Goal: Check status: Check status

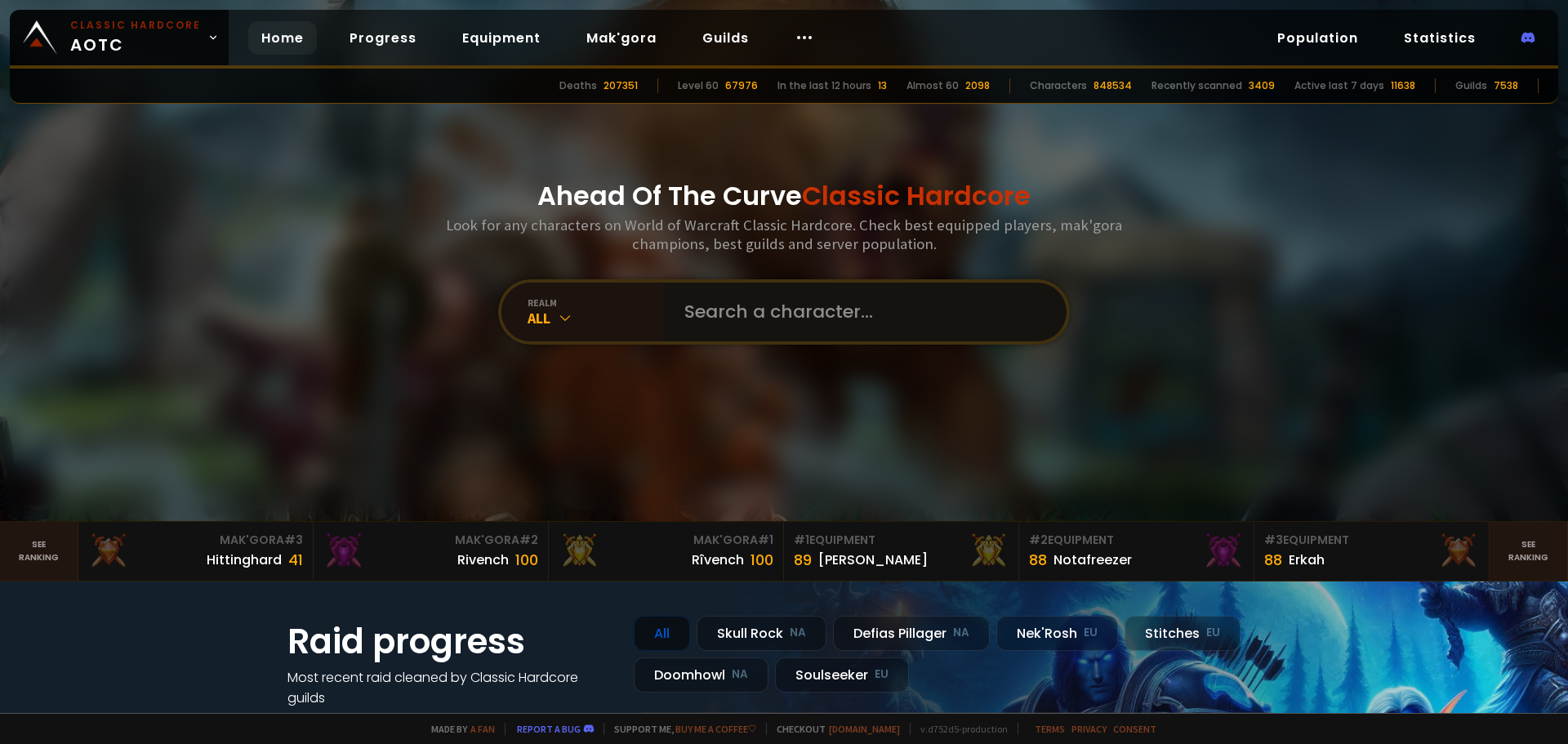
click at [806, 317] on input "text" at bounding box center [860, 312] width 372 height 59
type input "Duers"
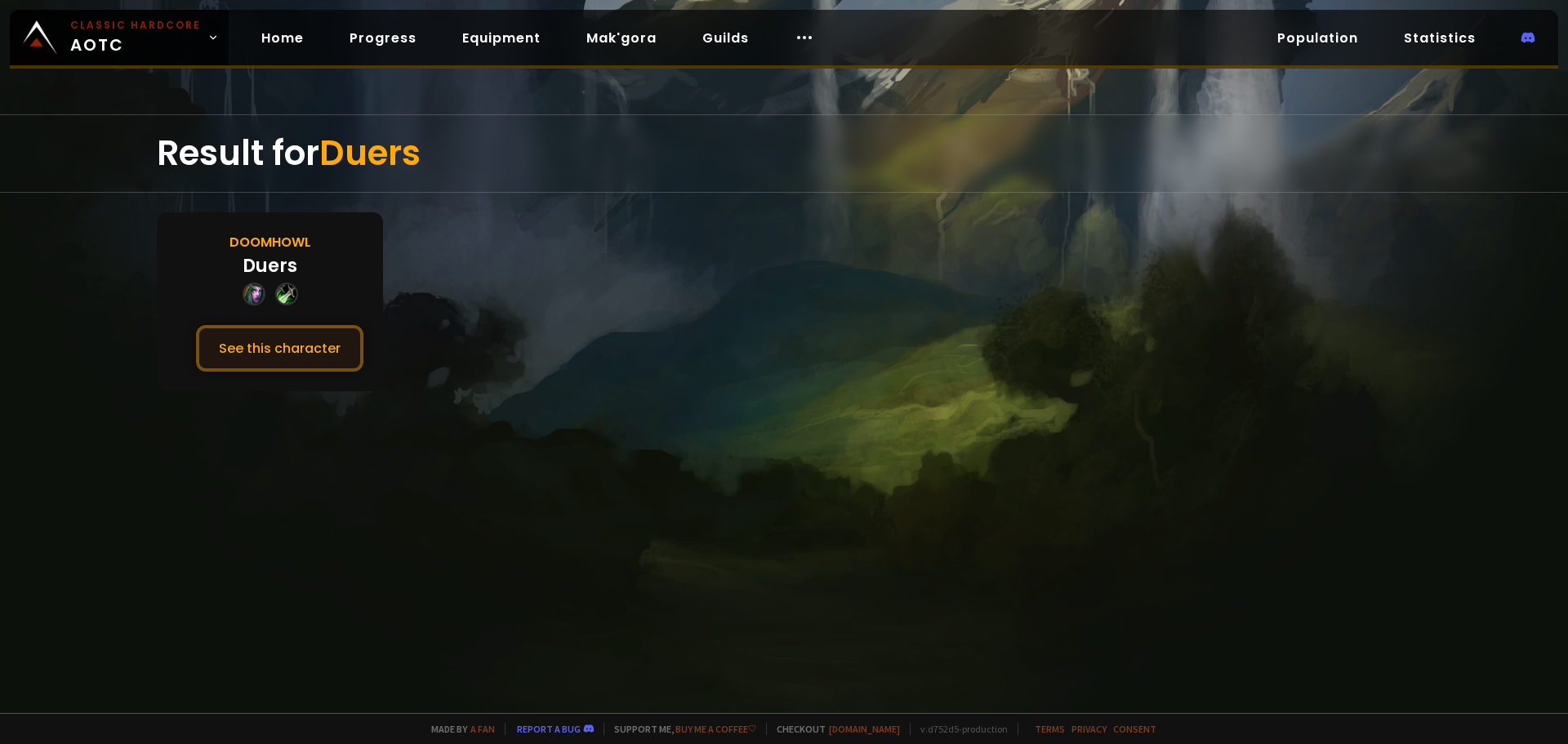
click at [308, 343] on button "See this character" at bounding box center [279, 349] width 167 height 47
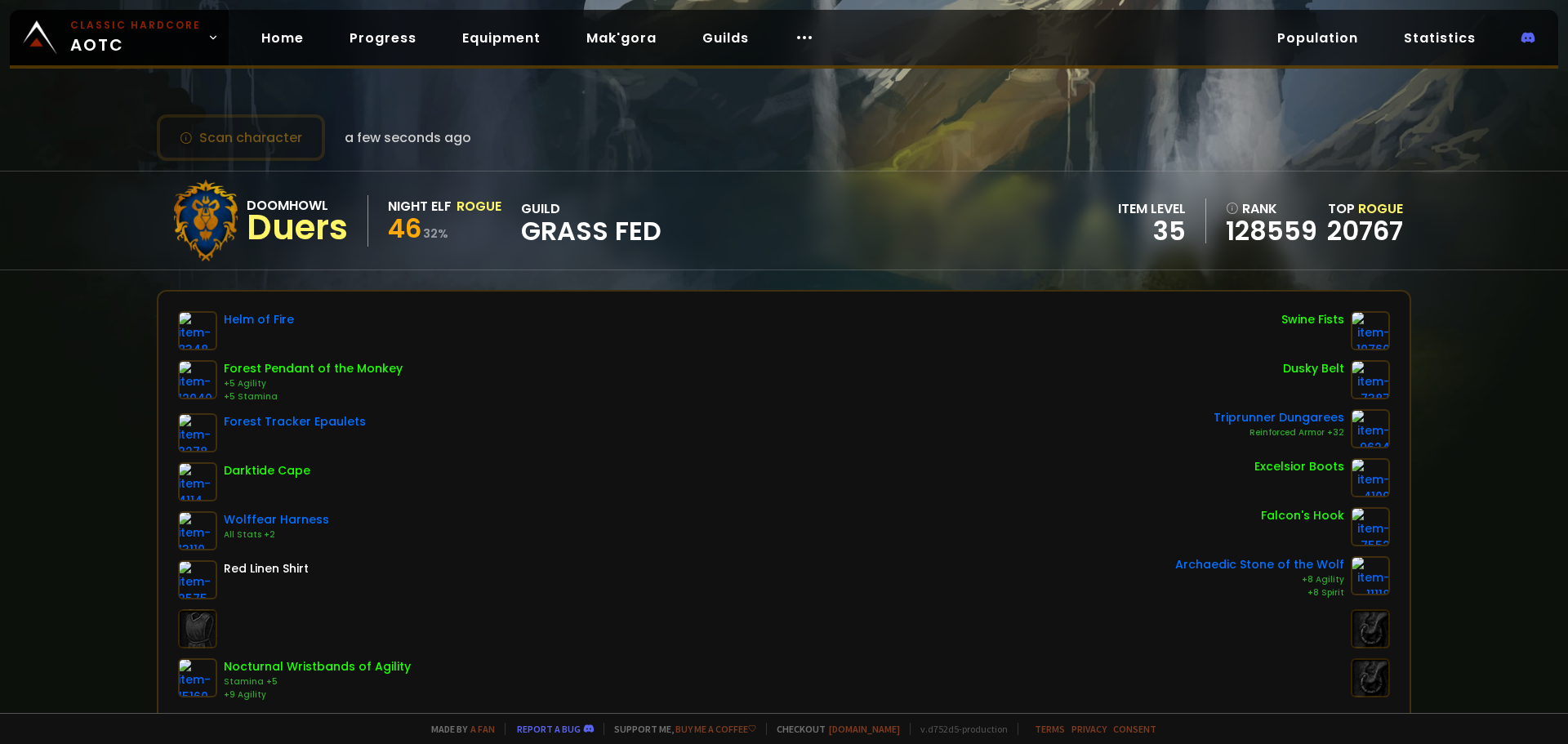
scroll to position [164, 0]
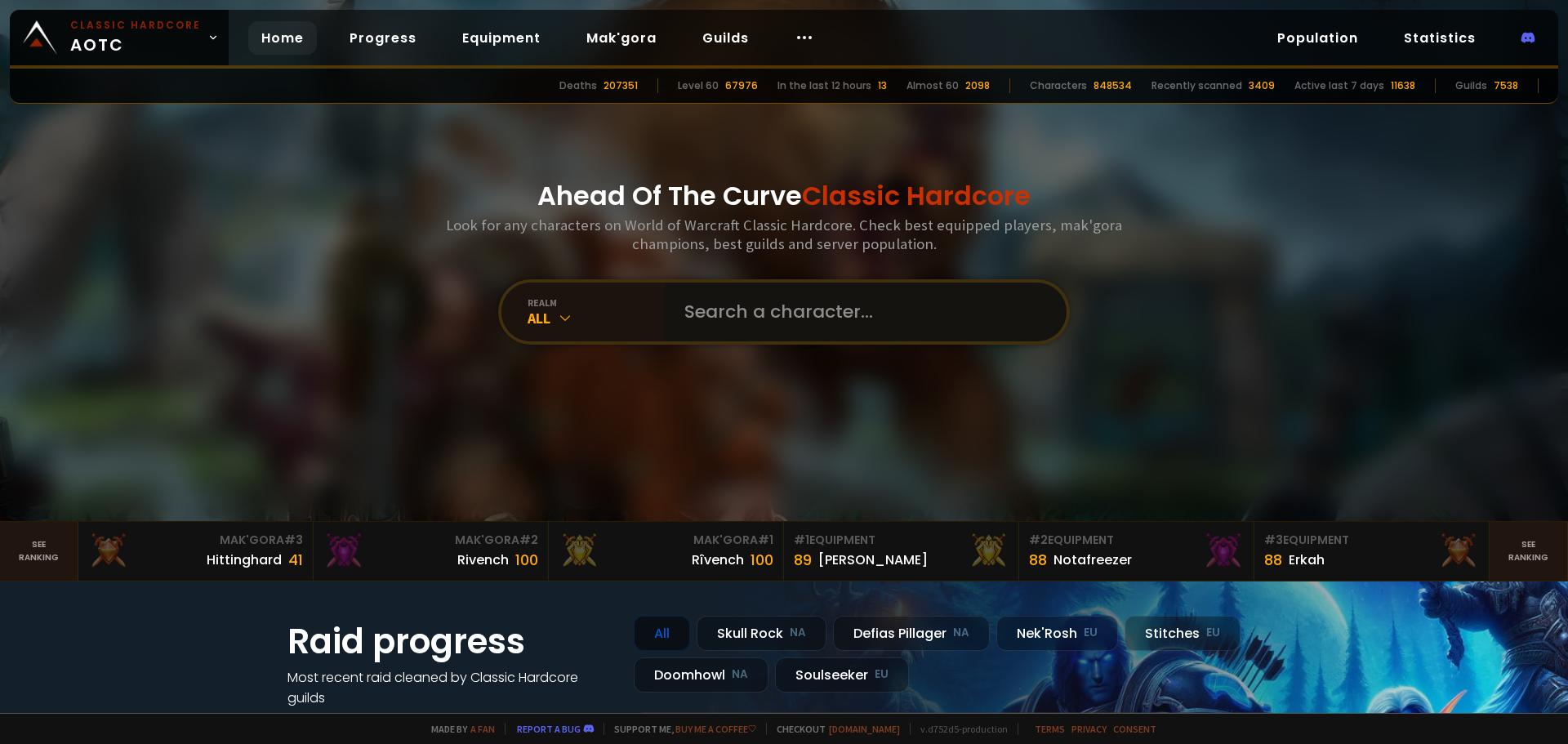
click at [771, 301] on input "text" at bounding box center [860, 312] width 372 height 59
type input "Zoldkwar"
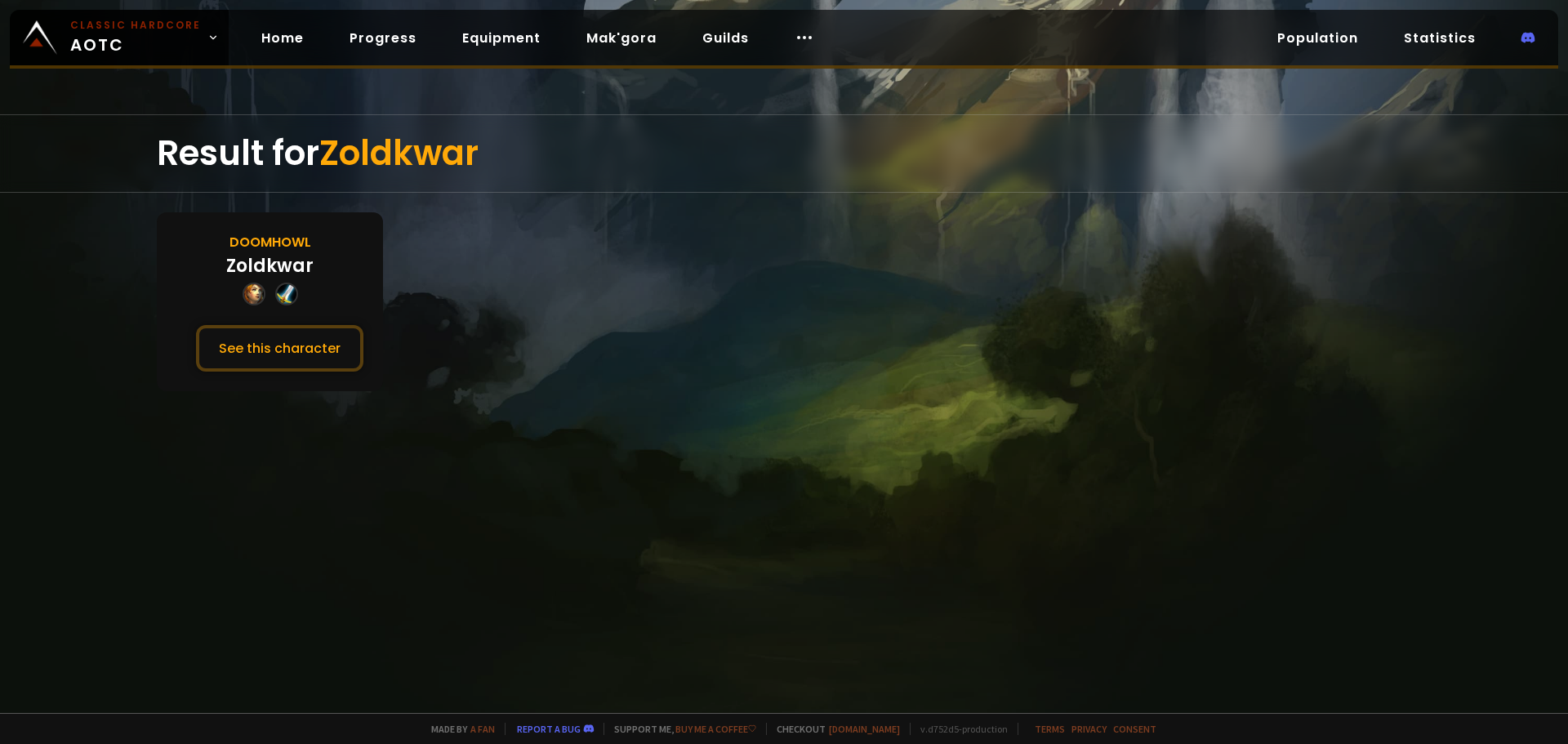
click at [80, 342] on div "Result for Zoldkwar Doomhowl Zoldkwar See this character" at bounding box center [784, 414] width 1568 height 599
click at [295, 338] on button "See this character" at bounding box center [279, 349] width 167 height 47
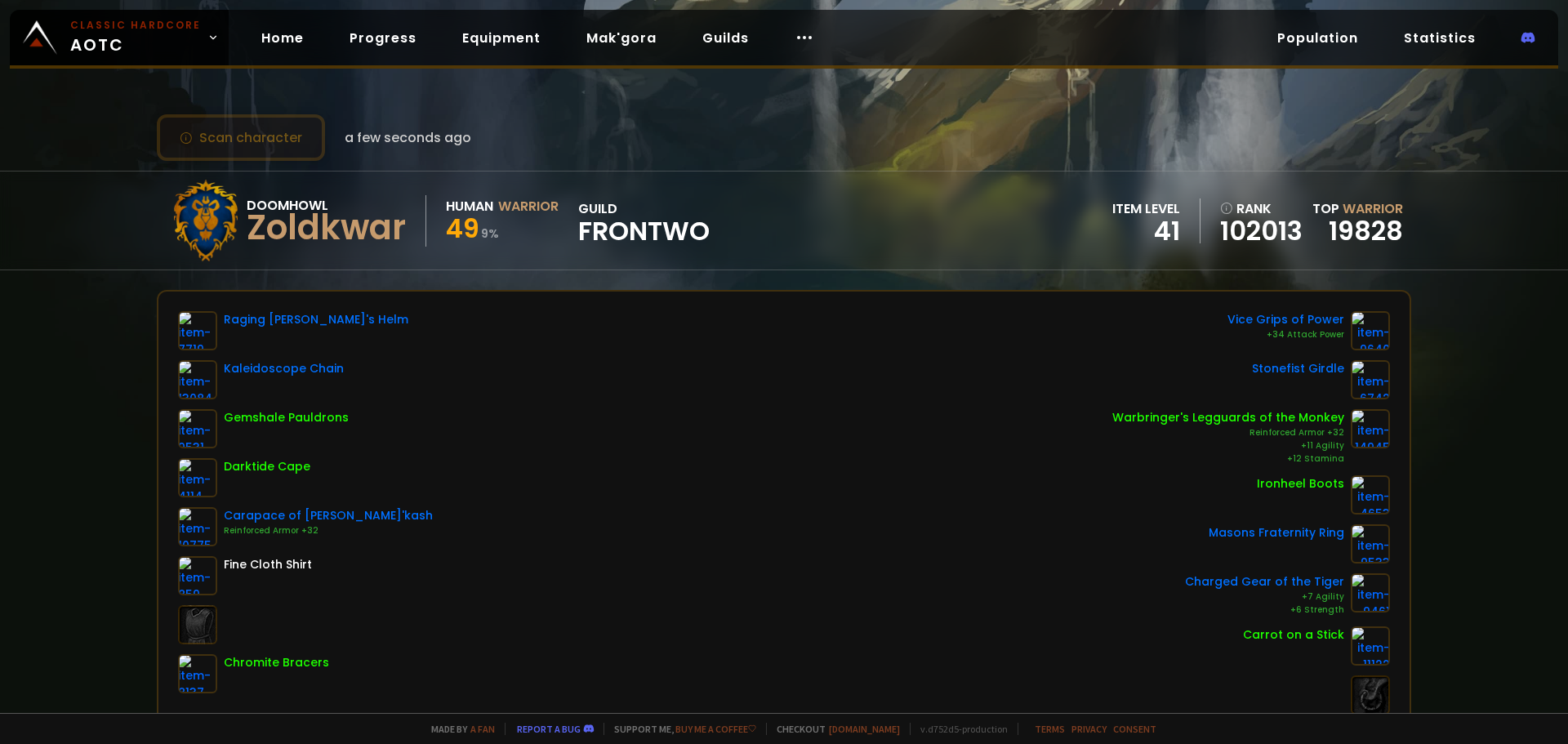
click at [271, 140] on button "Scan character" at bounding box center [241, 138] width 168 height 47
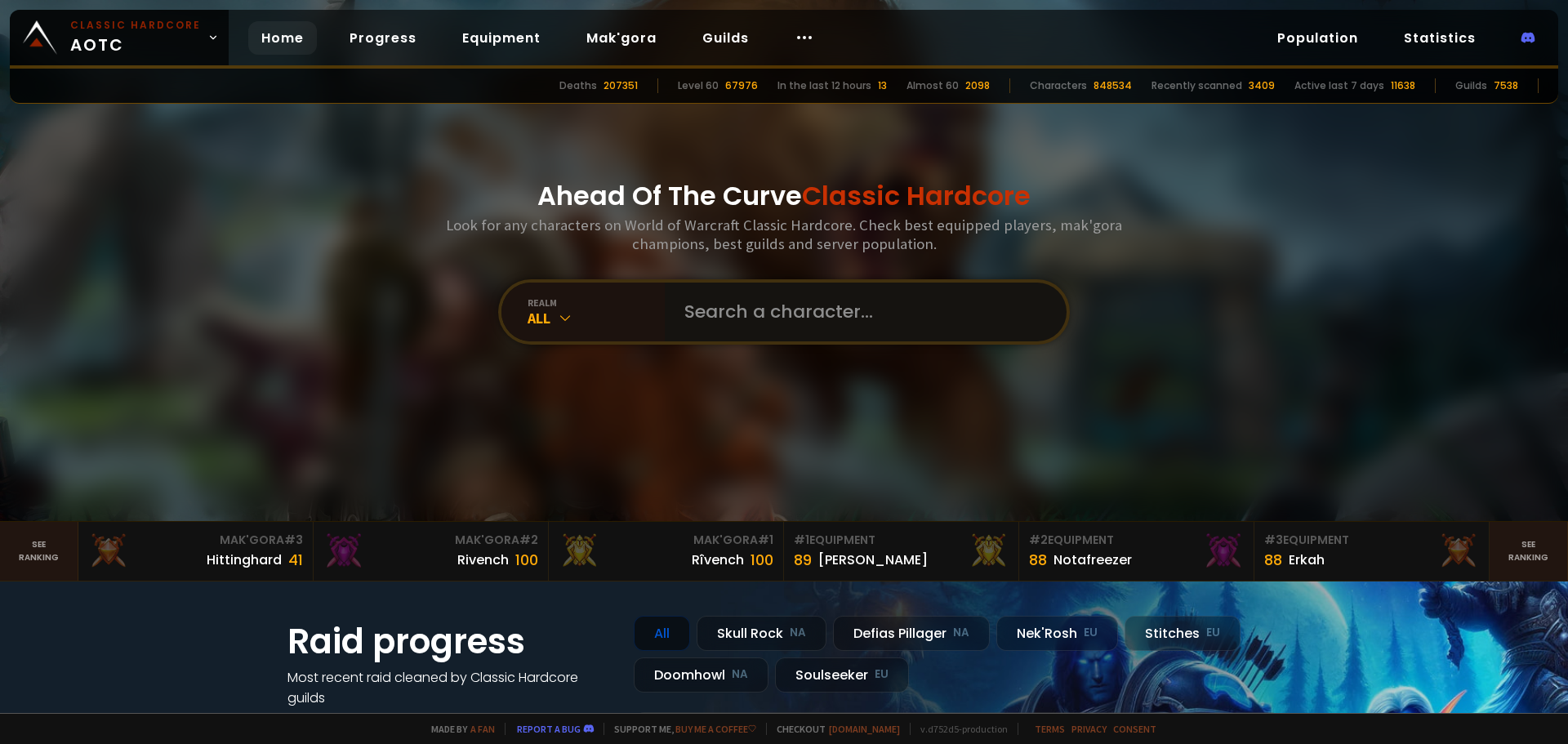
click at [808, 311] on input "text" at bounding box center [860, 312] width 372 height 59
type input "n"
type input "Nakedfacial"
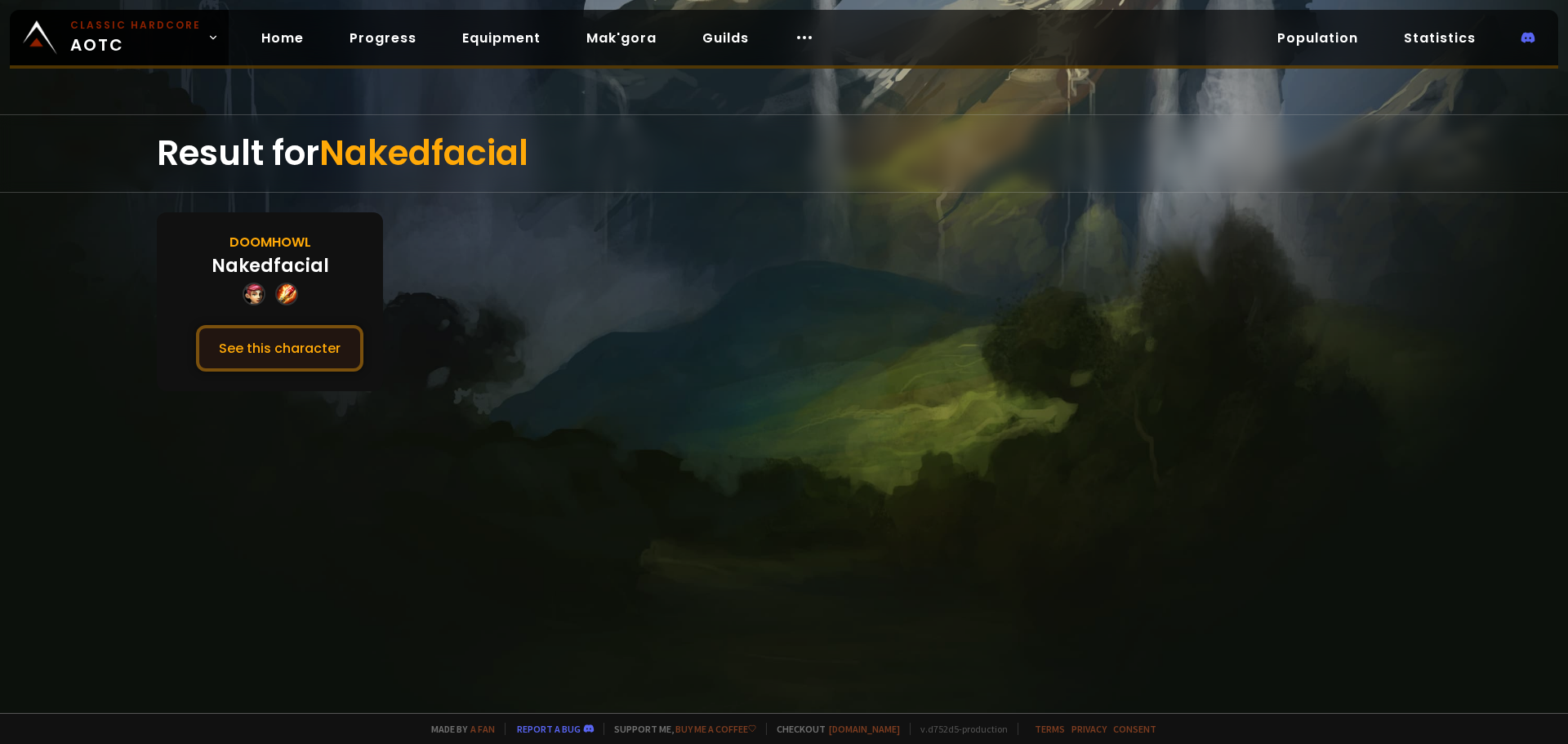
click at [326, 351] on button "See this character" at bounding box center [279, 349] width 167 height 47
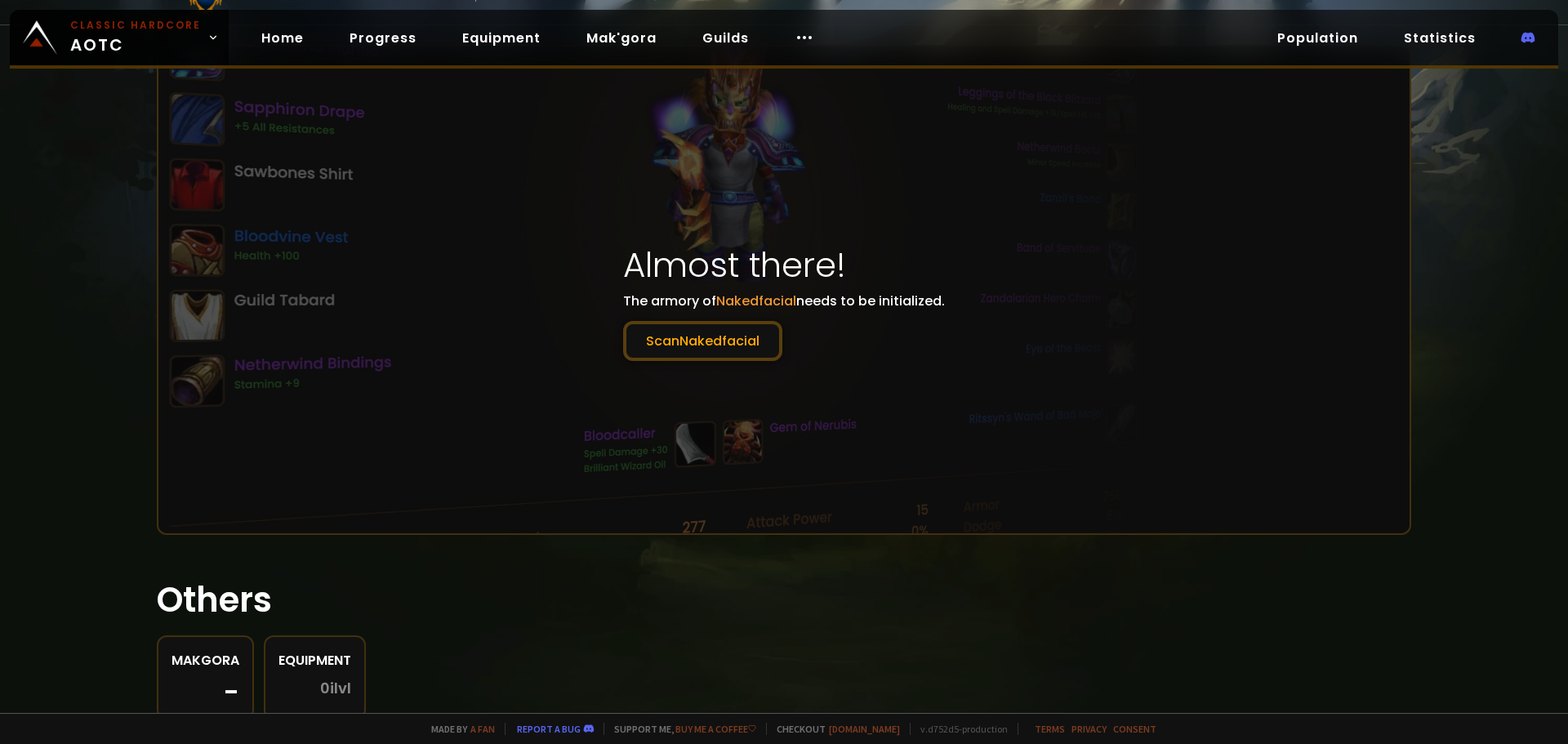
scroll to position [164, 0]
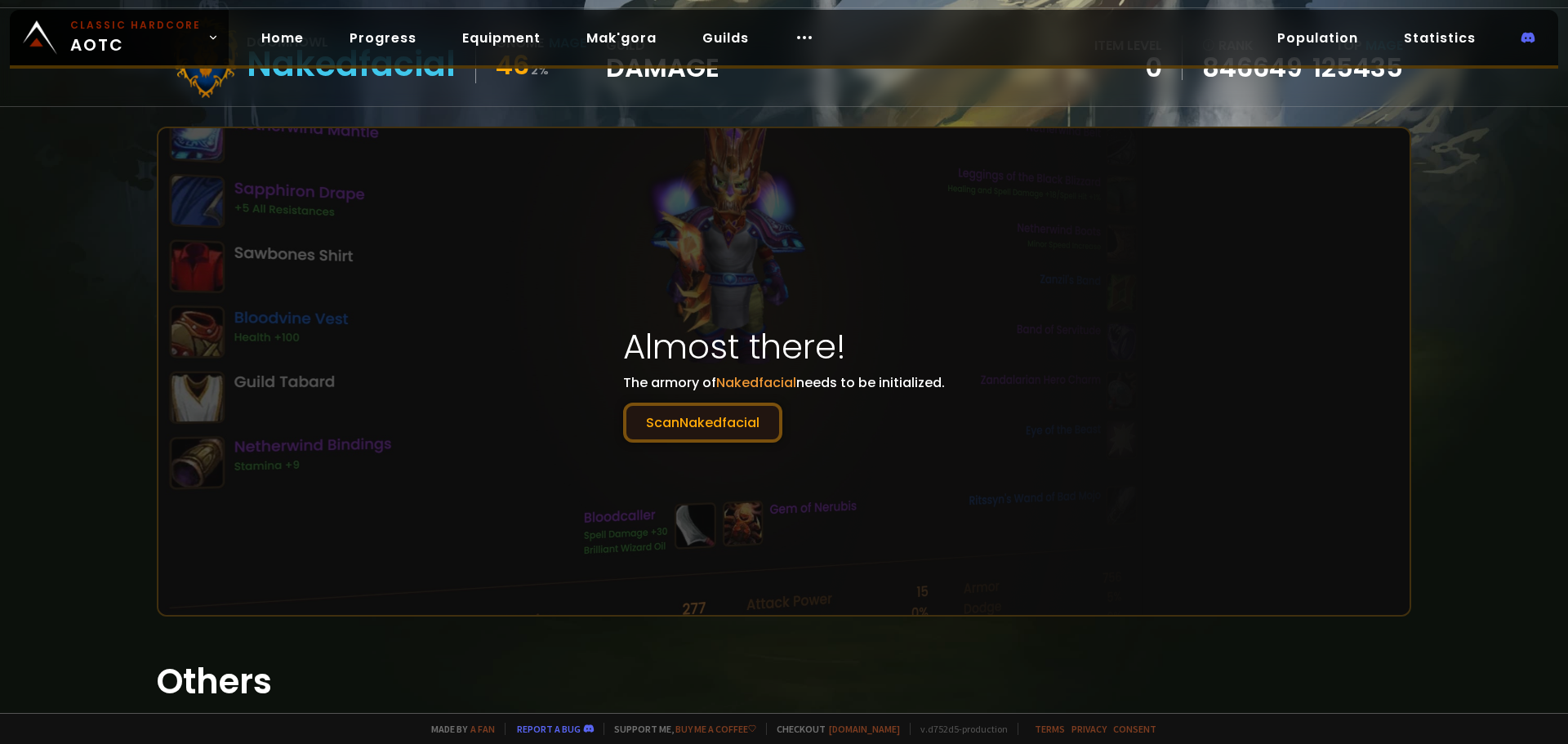
click at [735, 429] on button "Scan Nakedfacial" at bounding box center [702, 422] width 159 height 40
click at [717, 425] on button "Scan Nakedfacial" at bounding box center [702, 422] width 159 height 40
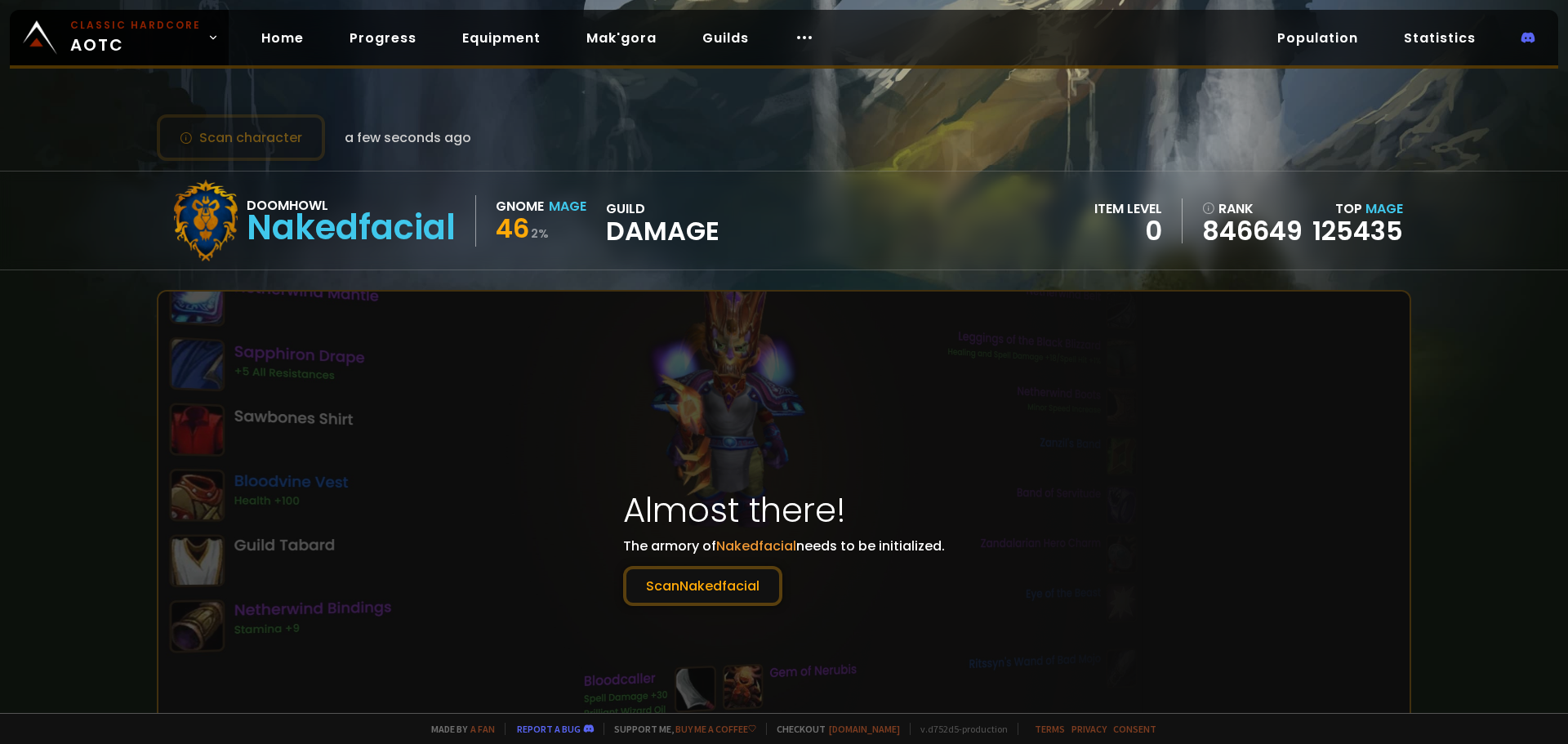
scroll to position [326, 0]
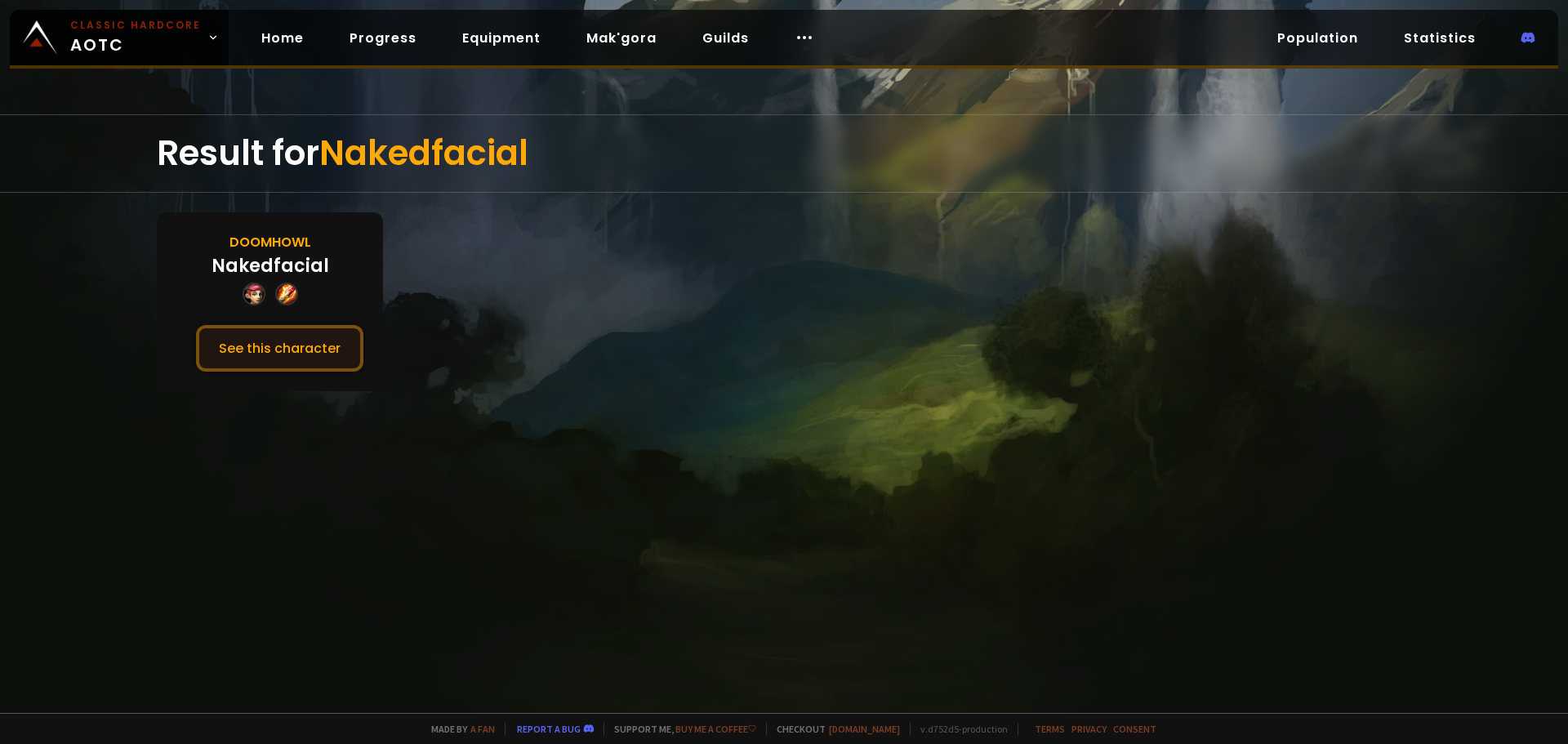
click at [241, 330] on button "See this character" at bounding box center [279, 349] width 167 height 47
